Goal: Task Accomplishment & Management: Use online tool/utility

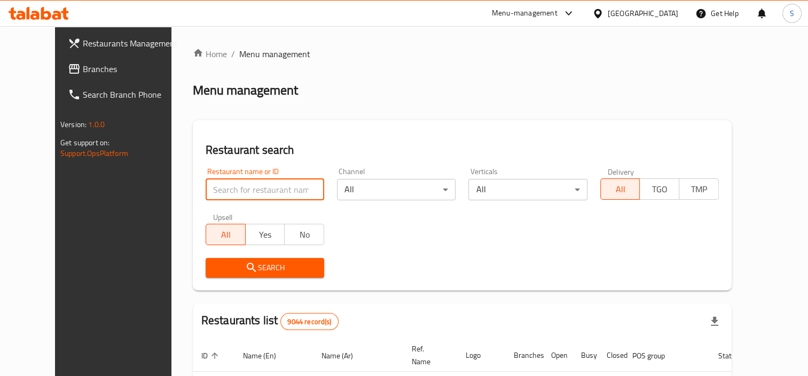
click at [279, 199] on input "search" at bounding box center [265, 189] width 119 height 21
type input "la pasta"
click button "Search" at bounding box center [265, 268] width 119 height 20
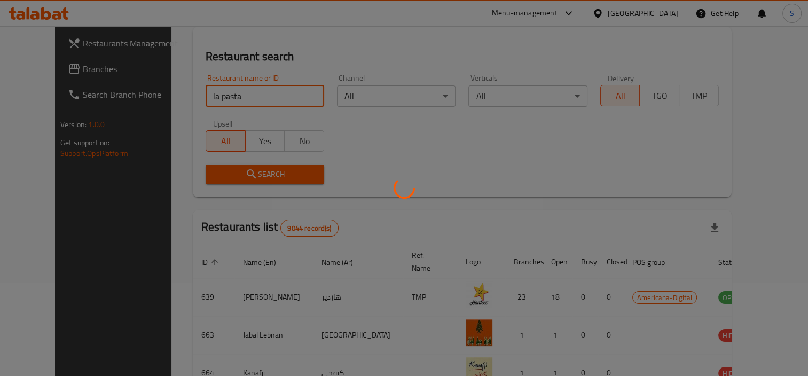
scroll to position [160, 0]
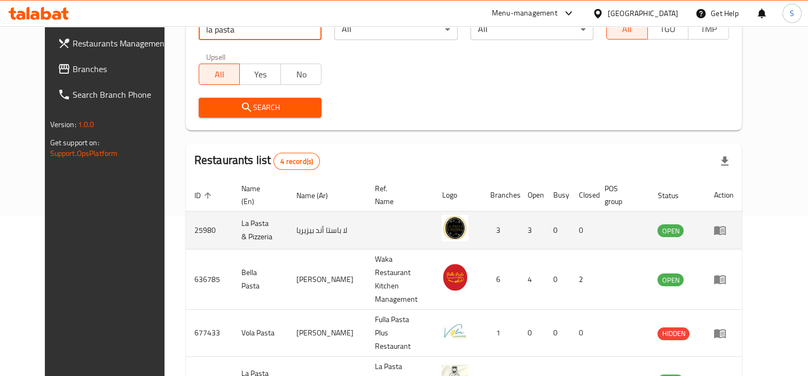
click at [724, 231] on icon "enhanced table" at bounding box center [722, 231] width 4 height 4
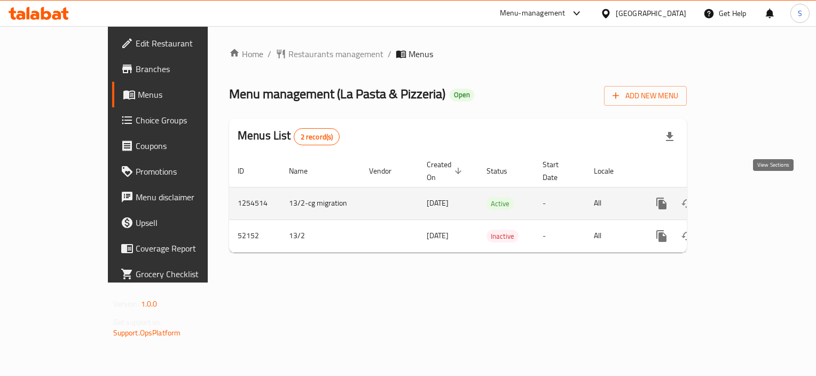
click at [745, 197] on icon "enhanced table" at bounding box center [738, 203] width 13 height 13
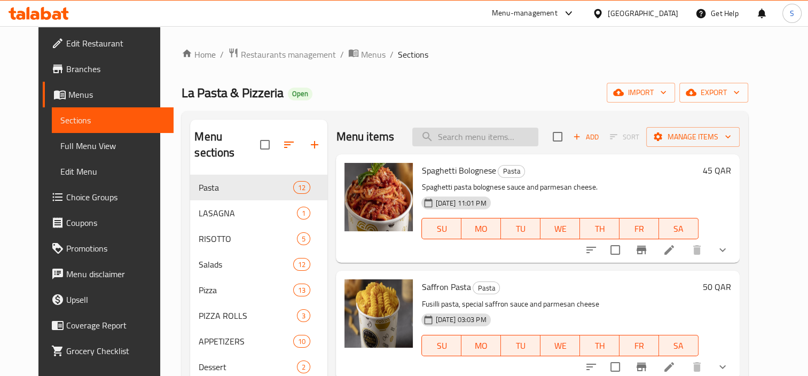
click at [469, 139] on input "search" at bounding box center [475, 137] width 126 height 19
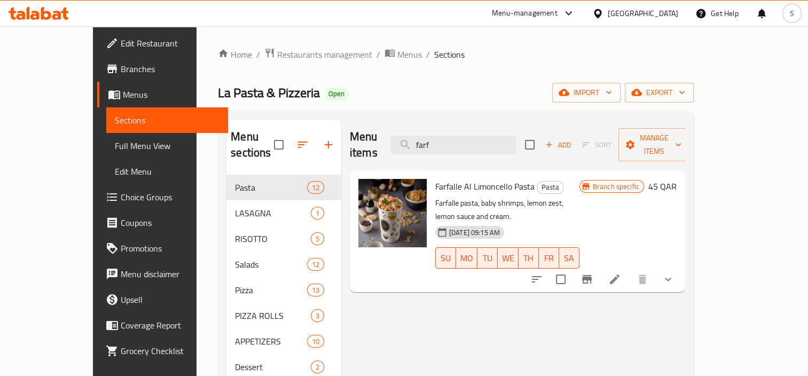
type input "farf"
click at [621, 273] on icon at bounding box center [614, 279] width 13 height 13
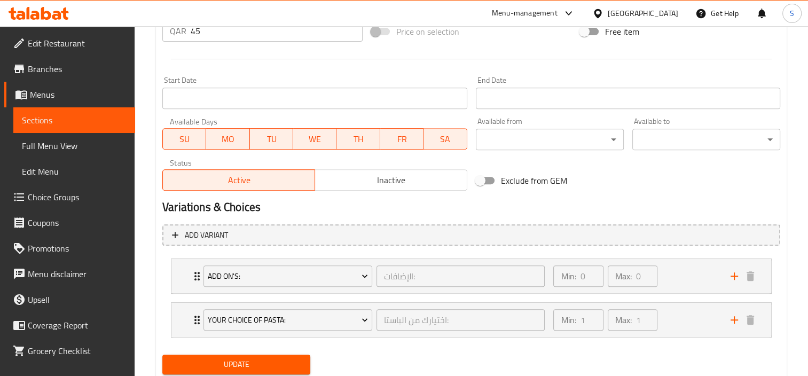
scroll to position [455, 0]
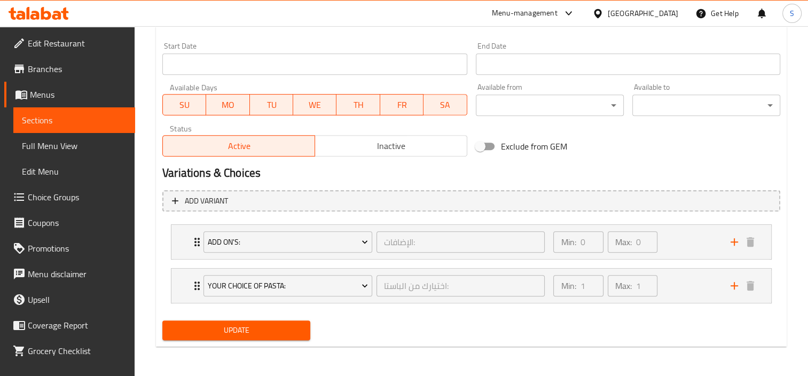
click at [698, 258] on div "Add On's: الإضافات: ​ Min: 0 ​ Max: 0 ​ Chicken (ID: 532437876) 10 QAR Name (En…" at bounding box center [471, 241] width 601 height 35
click at [697, 255] on div "Min: 0 ​ Max: 0 ​" at bounding box center [635, 242] width 177 height 34
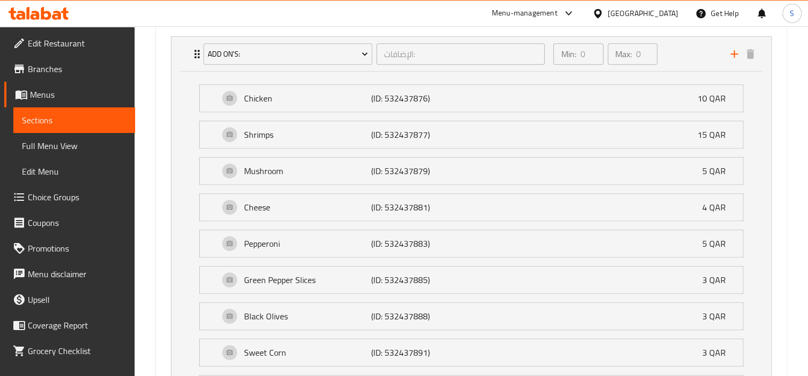
scroll to position [829, 0]
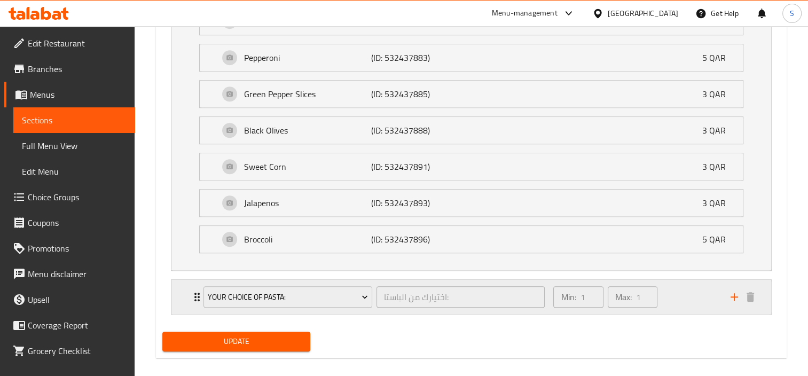
click at [644, 306] on div "Max: 1 ​" at bounding box center [633, 297] width 54 height 26
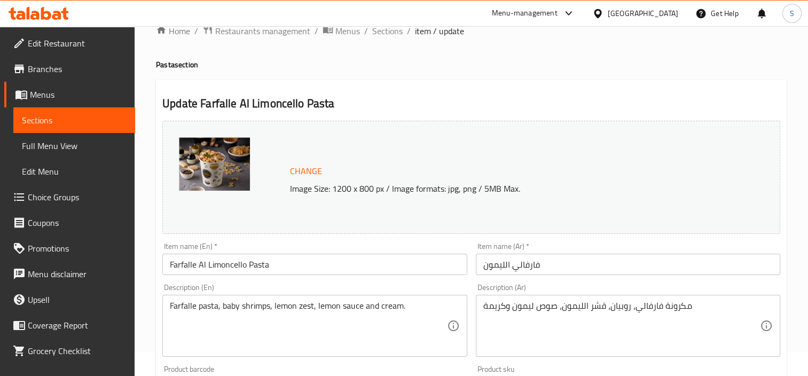
scroll to position [0, 0]
